Goal: Task Accomplishment & Management: Manage account settings

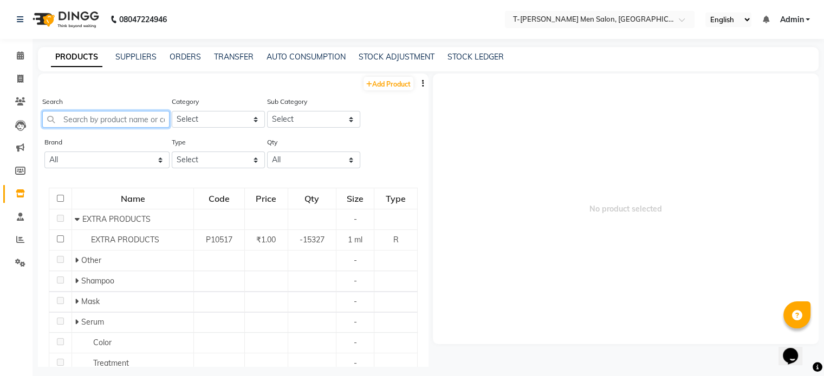
click at [129, 125] on input "text" at bounding box center [105, 119] width 127 height 17
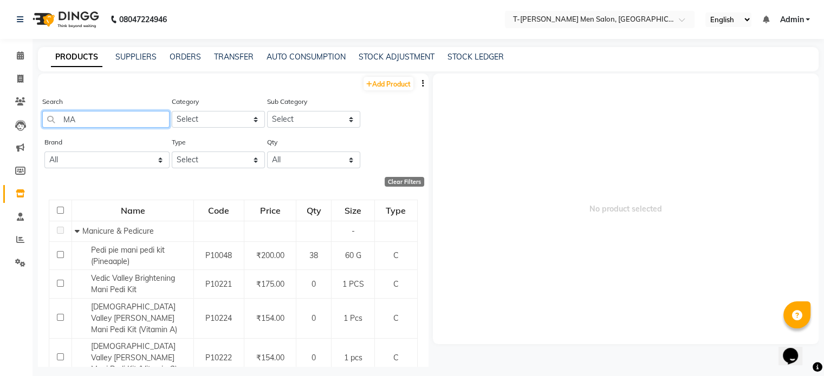
type input "M"
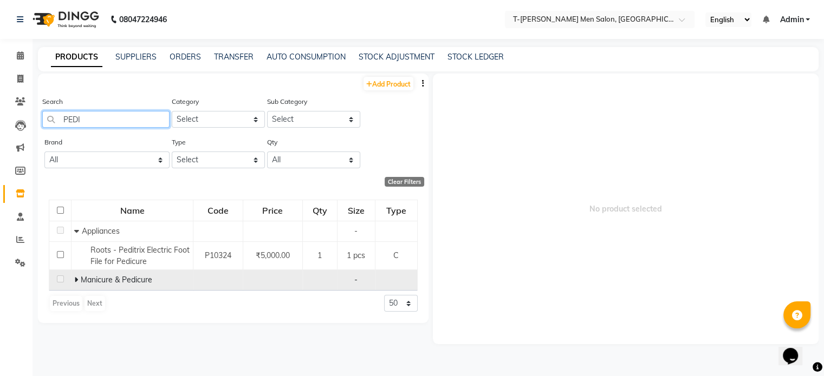
type input "PEDI"
click at [77, 281] on icon at bounding box center [76, 280] width 4 height 8
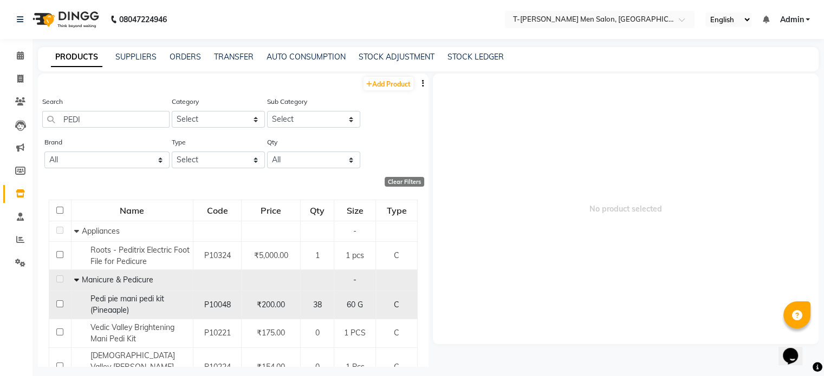
click at [130, 305] on div "Pedi pie mani pedi kit (Pineaaple)" at bounding box center [132, 305] width 116 height 23
select select
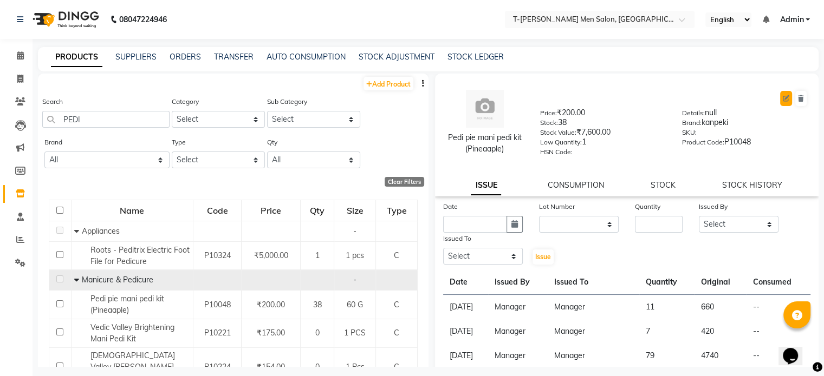
click at [783, 96] on icon at bounding box center [786, 98] width 6 height 6
select select "true"
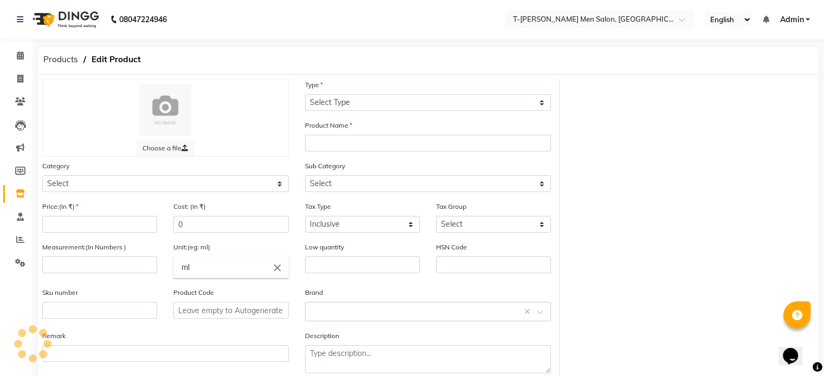
select select "C"
type input "Pedi pie mani pedi kit (Pineaaple)"
select select
type input "200"
type input "120"
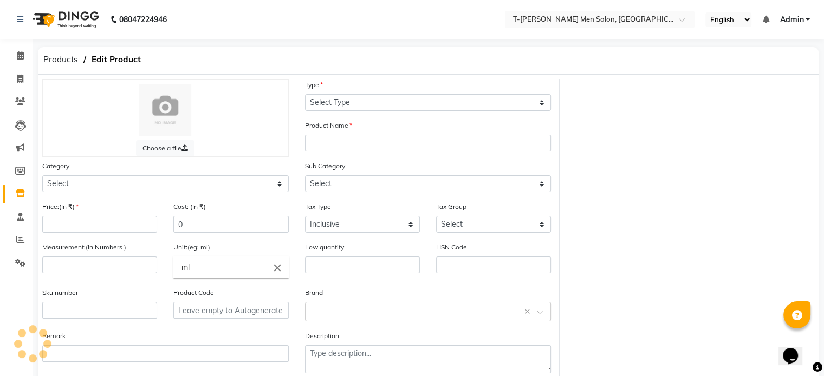
type input "60"
type input "G"
type input "1"
type input "P10048"
type textarea "null"
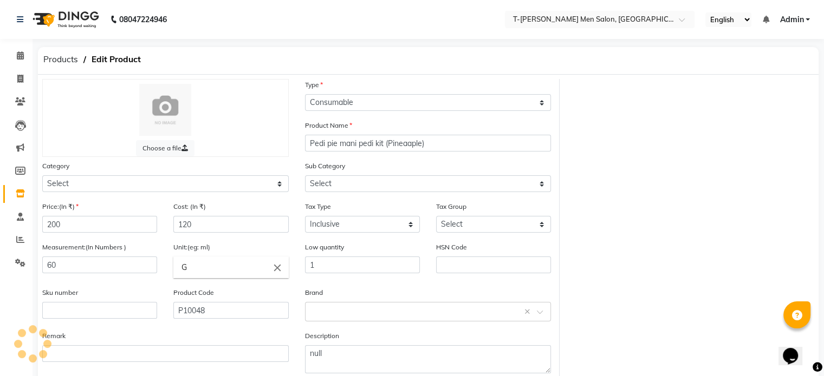
select select "636301950"
select select "636301953"
